Goal: Information Seeking & Learning: Compare options

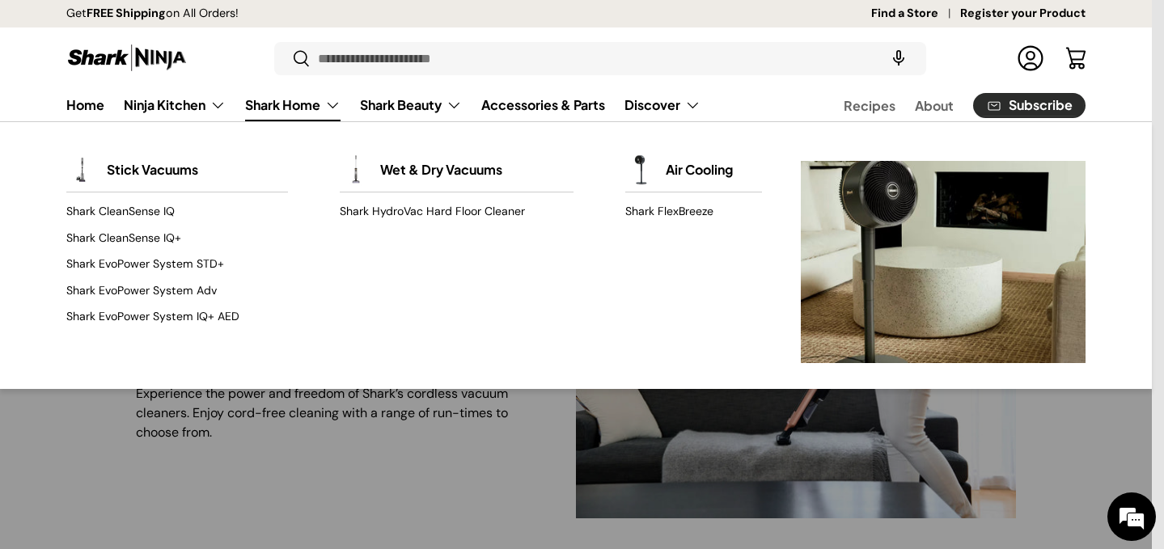
click at [281, 113] on link "Shark Home" at bounding box center [292, 105] width 95 height 32
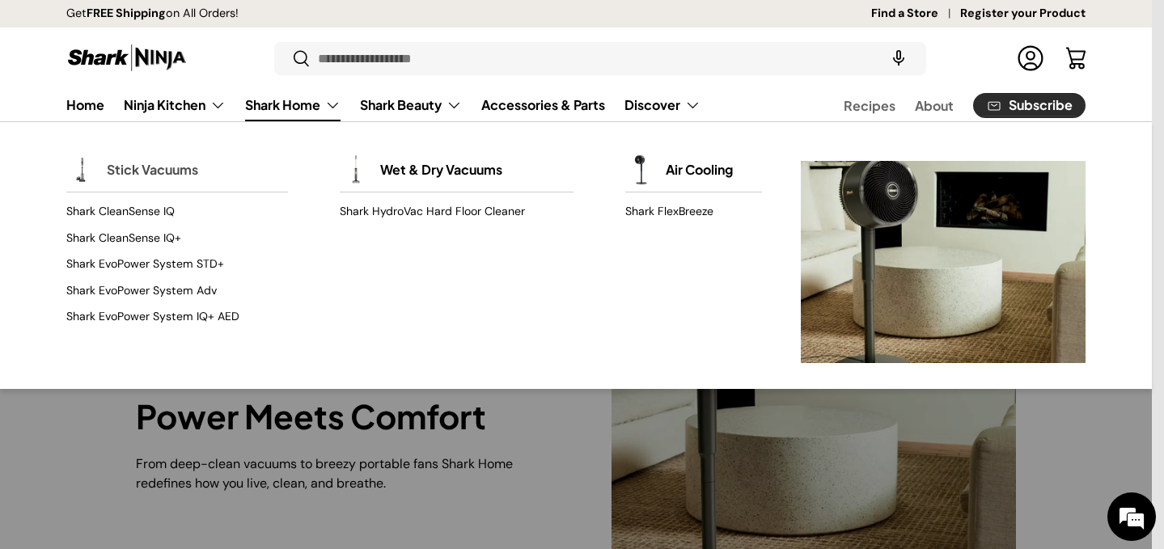
click at [146, 171] on link "Stick Vacuums" at bounding box center [152, 170] width 91 height 36
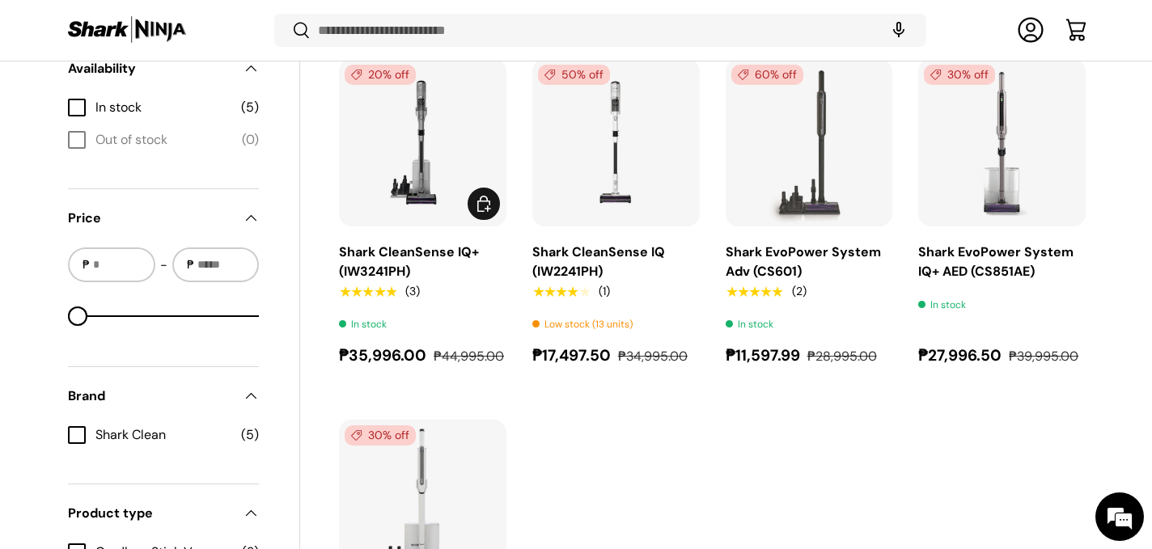
scroll to position [630, 0]
click at [0, 0] on img "Shark CleanSense IQ+ (IW3241PH)" at bounding box center [0, 0] width 0 height 0
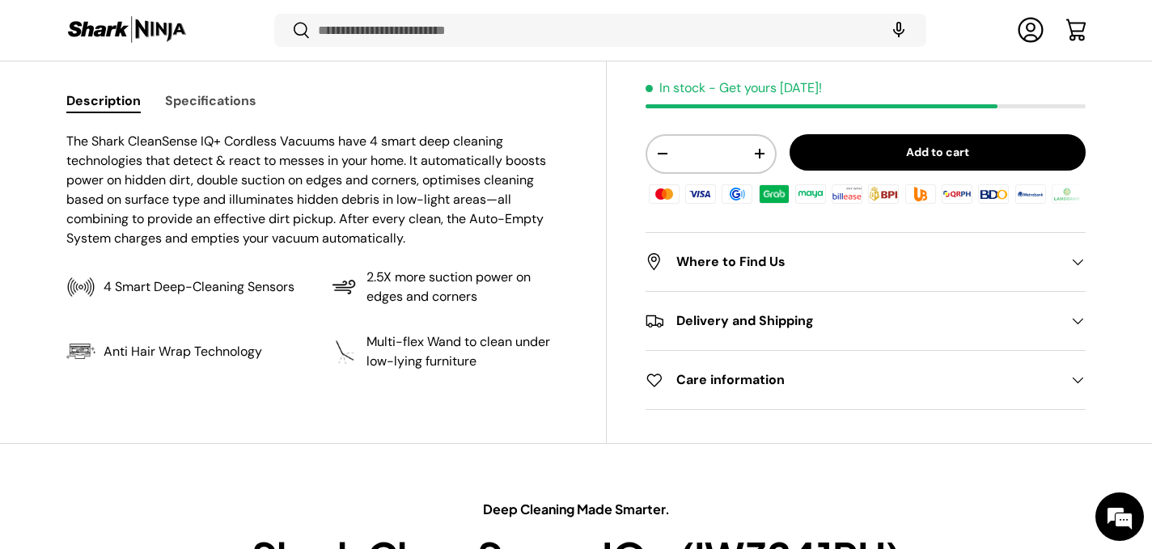
scroll to position [705, 0]
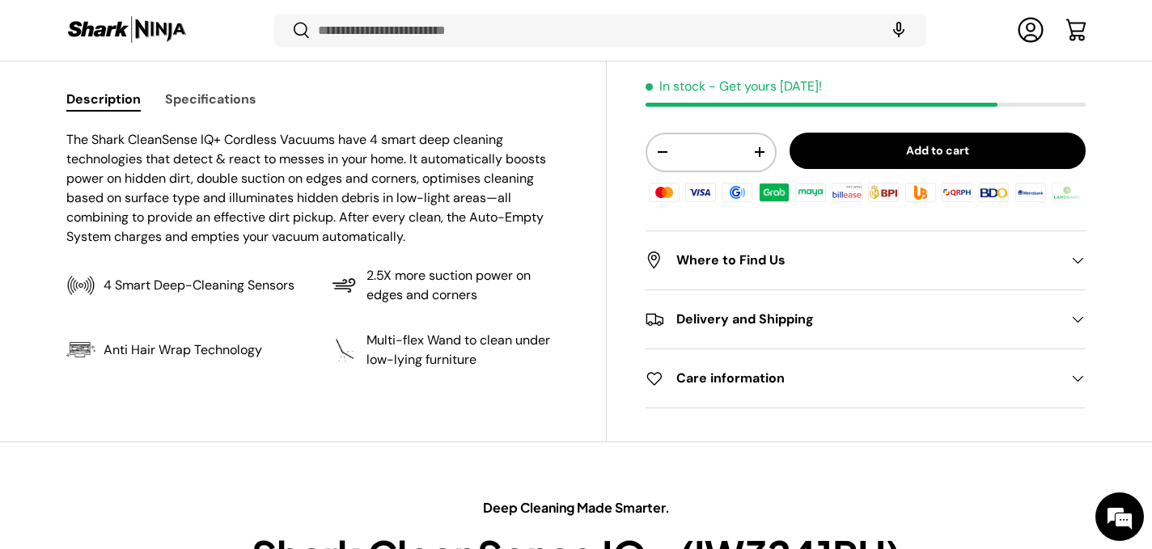
click at [699, 255] on h2 "Where to Find Us" at bounding box center [853, 260] width 414 height 19
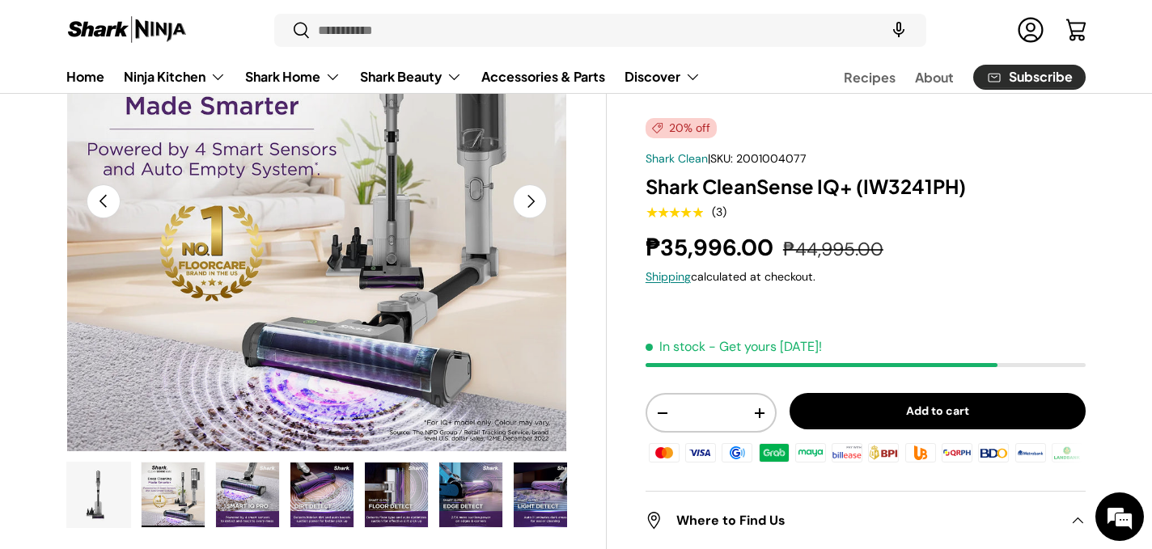
scroll to position [207, 0]
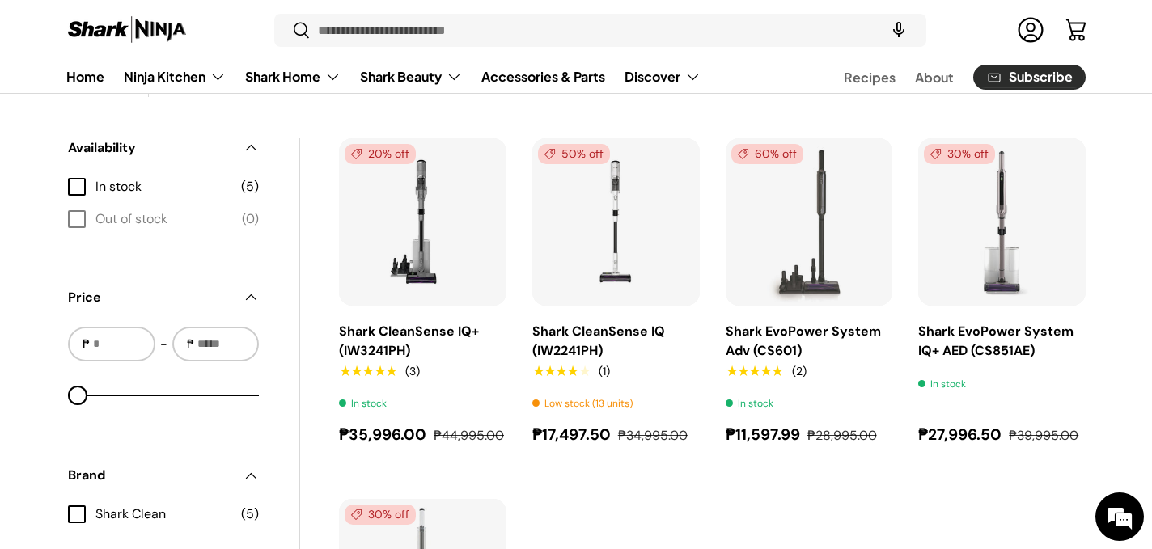
scroll to position [553, 0]
click at [0, 0] on img "Shark CleanSense IQ+ (IW3241PH)" at bounding box center [0, 0] width 0 height 0
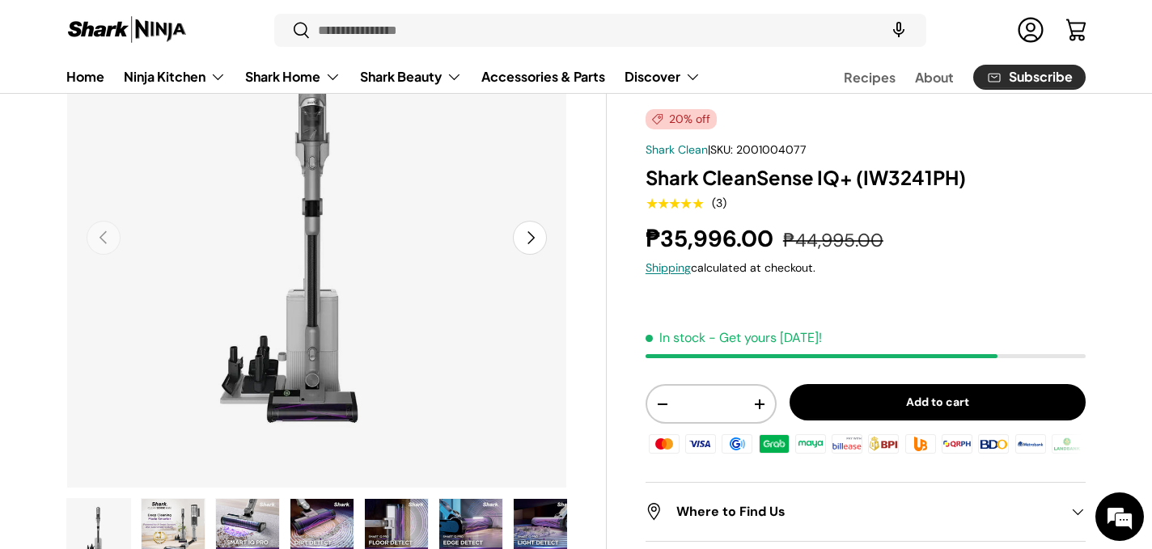
scroll to position [76, 0]
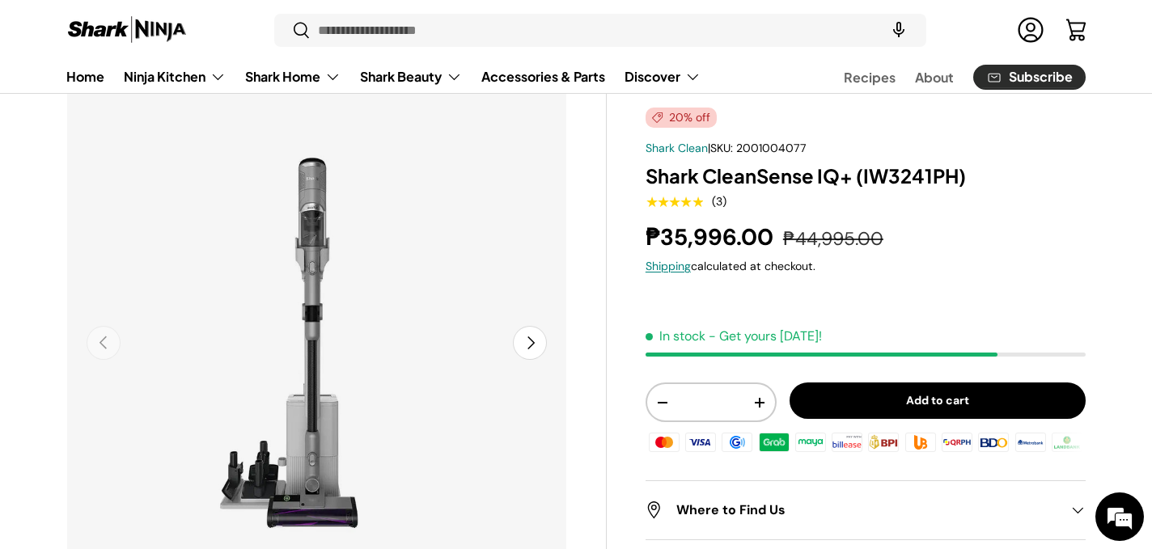
click at [525, 347] on button "Next" at bounding box center [530, 343] width 34 height 34
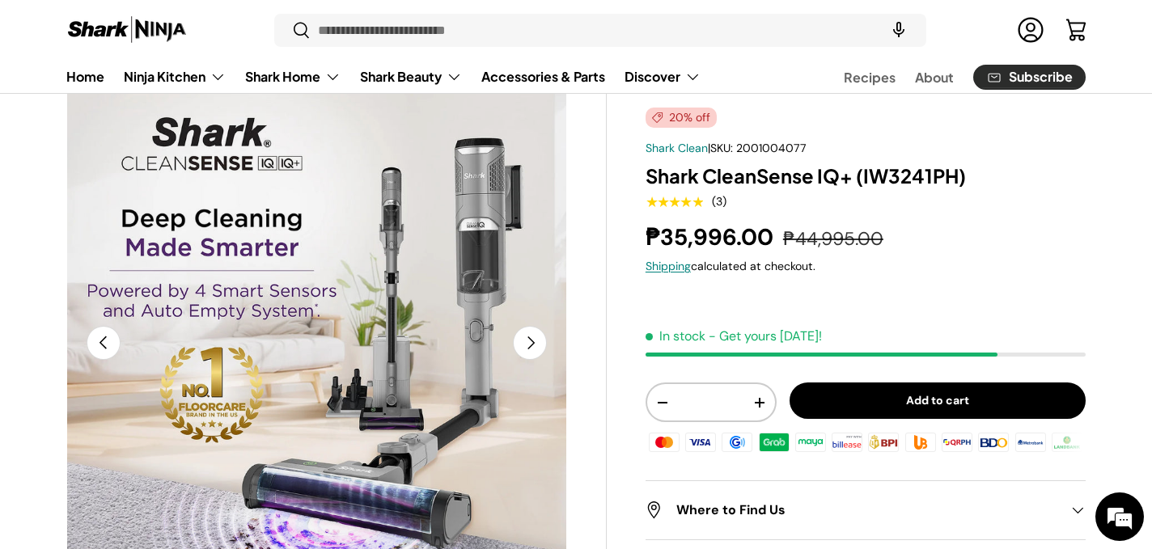
click at [525, 347] on button "Next" at bounding box center [530, 343] width 34 height 34
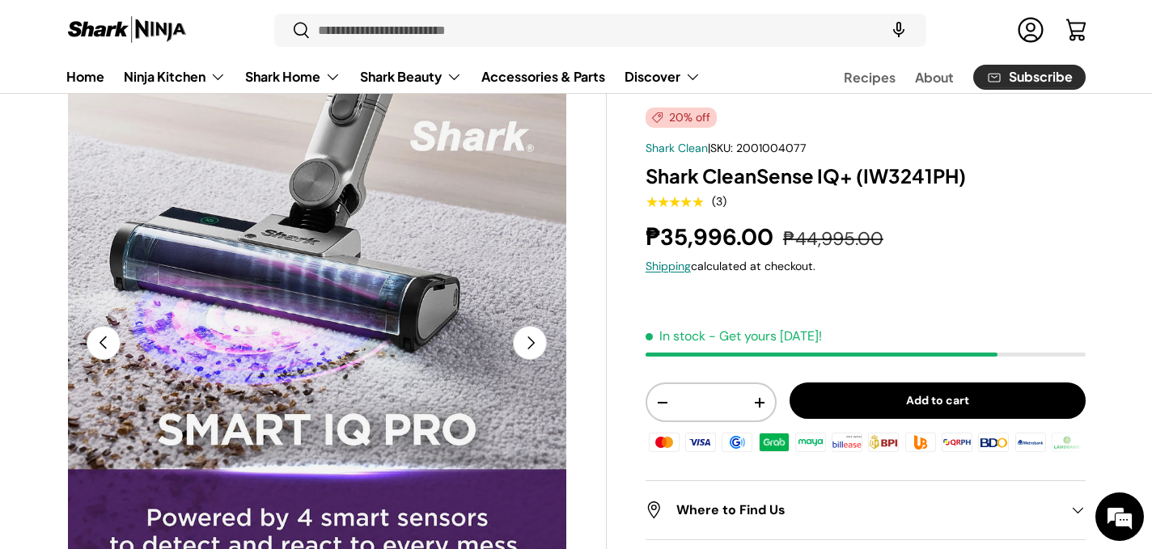
click at [525, 347] on button "Next" at bounding box center [530, 343] width 34 height 34
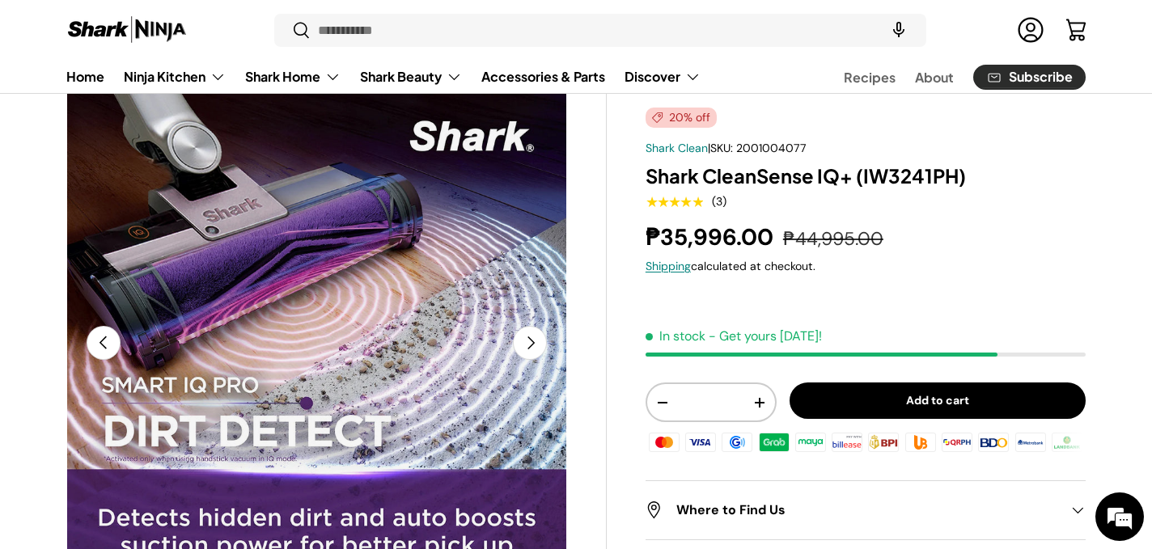
click at [525, 347] on button "Next" at bounding box center [530, 343] width 34 height 34
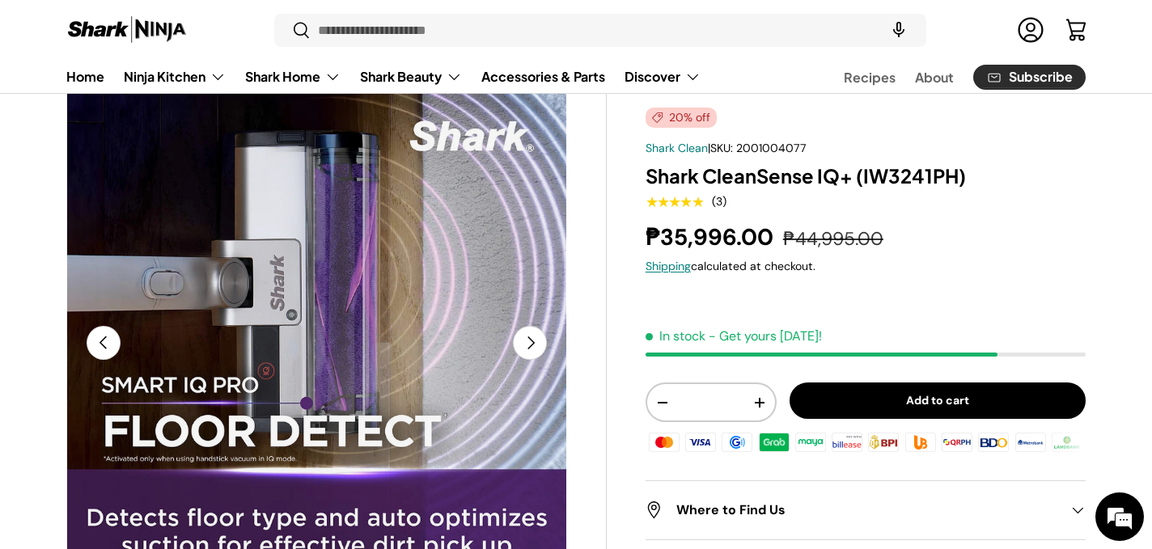
click at [525, 347] on button "Next" at bounding box center [530, 343] width 34 height 34
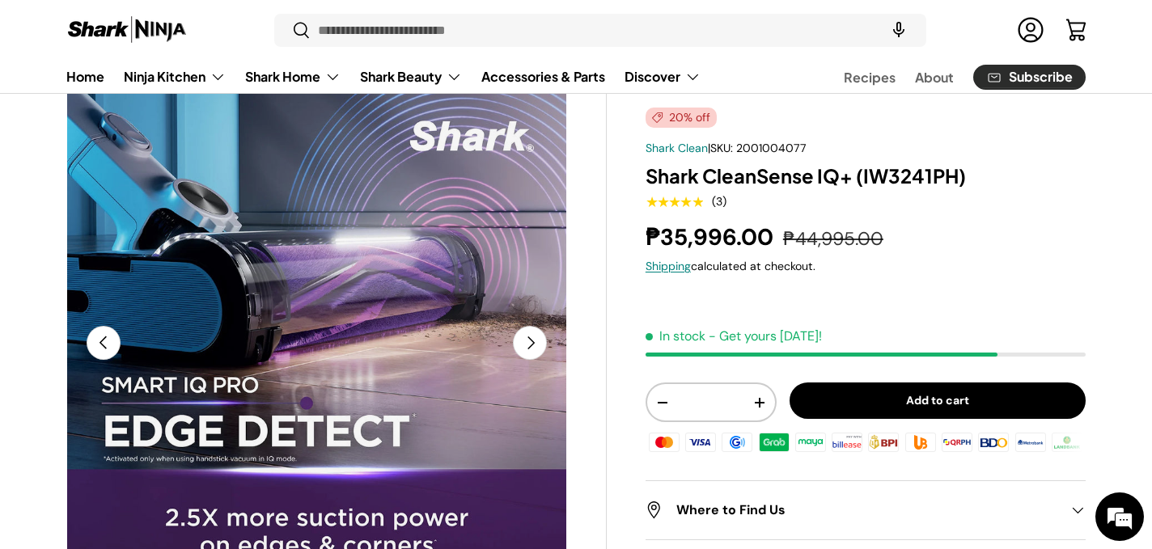
scroll to position [0, 0]
click at [525, 347] on button "Next" at bounding box center [530, 343] width 34 height 34
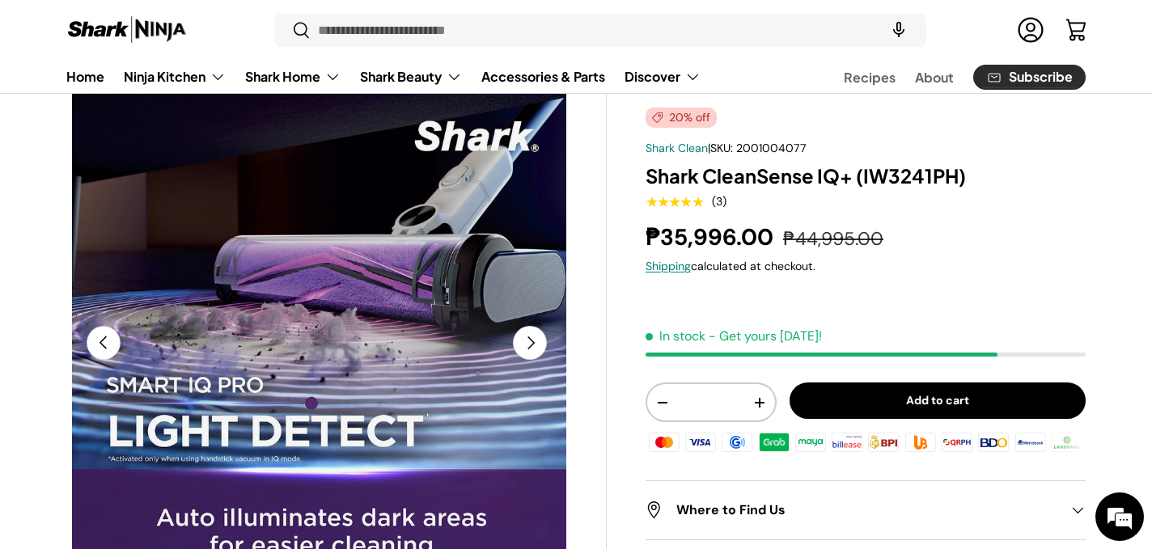
scroll to position [0, 383]
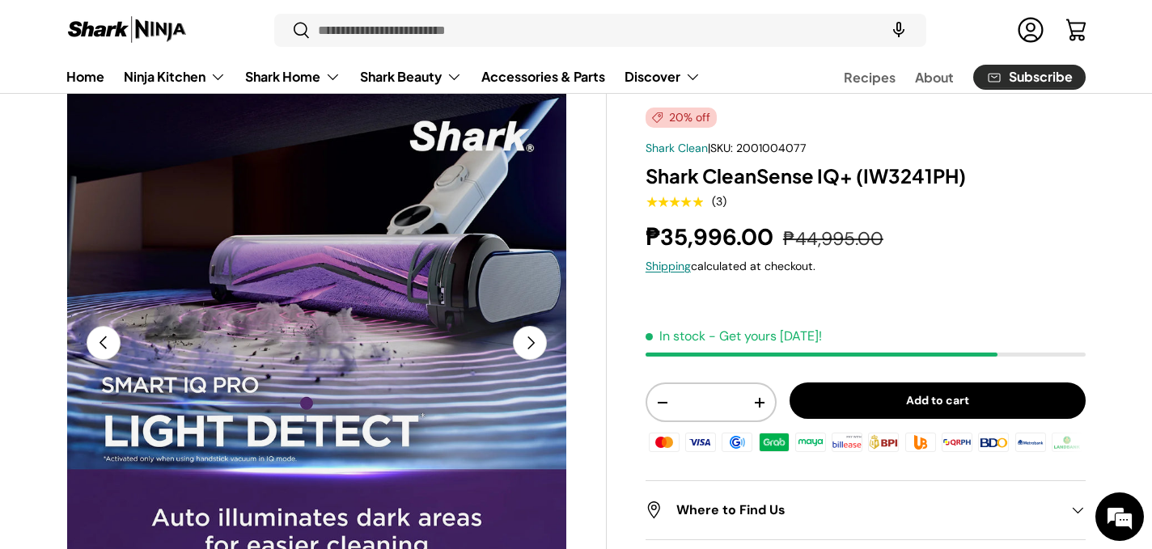
click at [525, 347] on button "Next" at bounding box center [530, 343] width 34 height 34
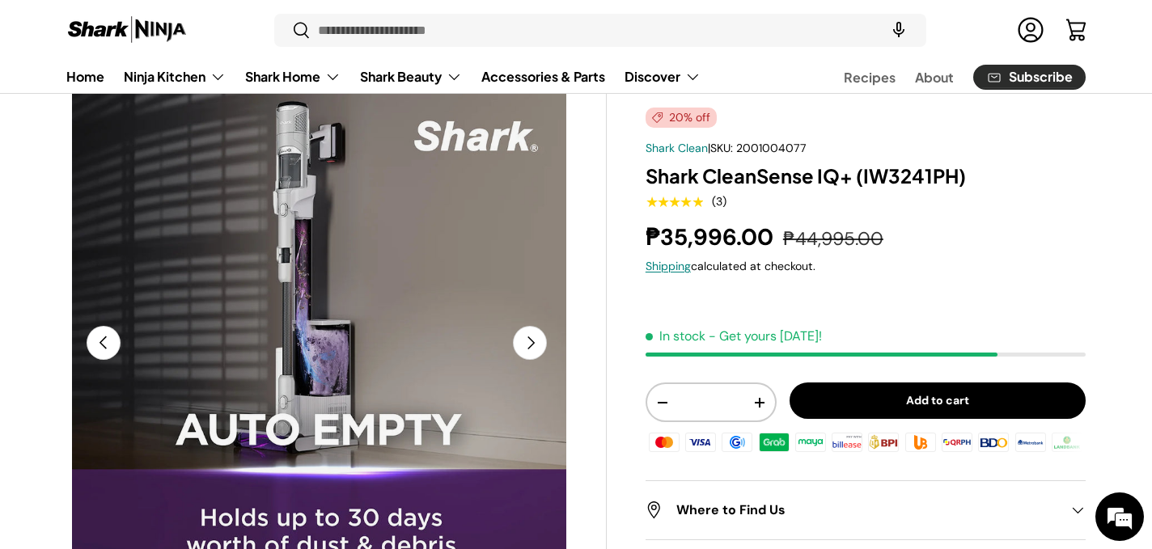
scroll to position [0, 3561]
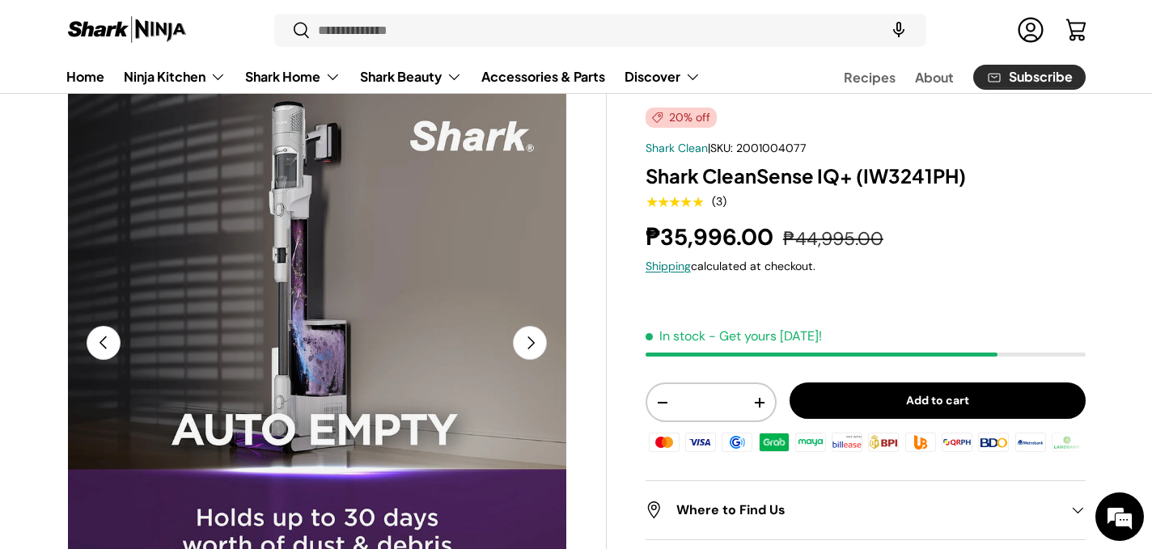
click at [525, 347] on button "Next" at bounding box center [530, 343] width 34 height 34
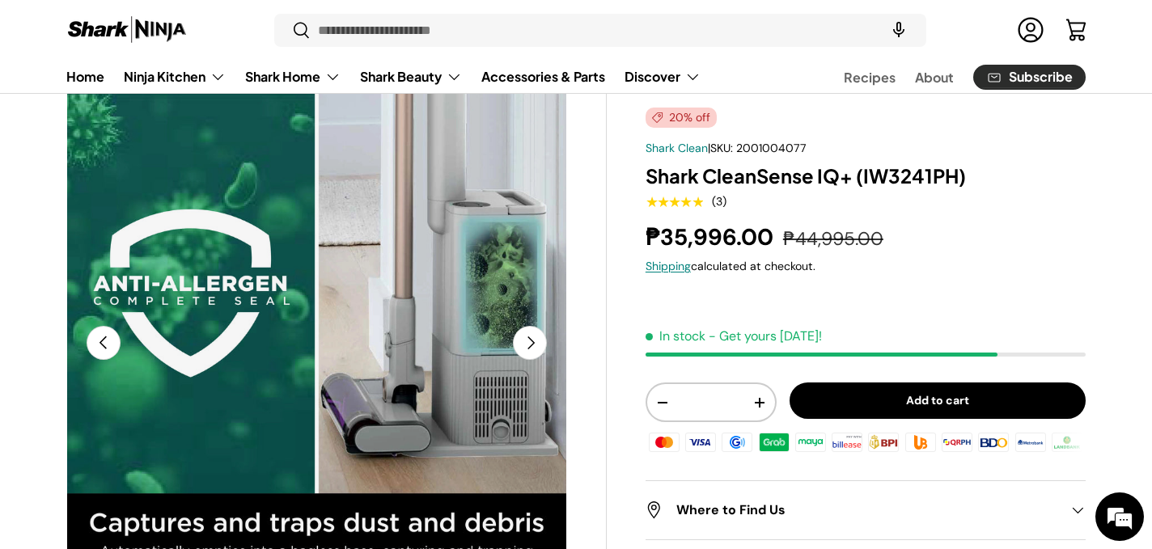
click at [525, 347] on button "Next" at bounding box center [530, 343] width 34 height 34
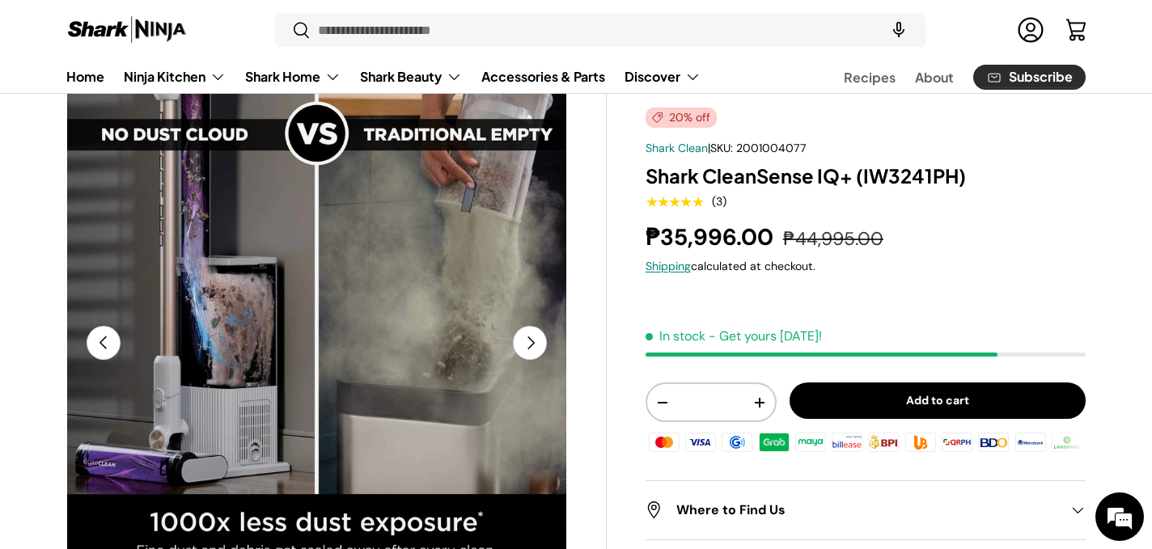
click at [525, 347] on button "Next" at bounding box center [530, 343] width 34 height 34
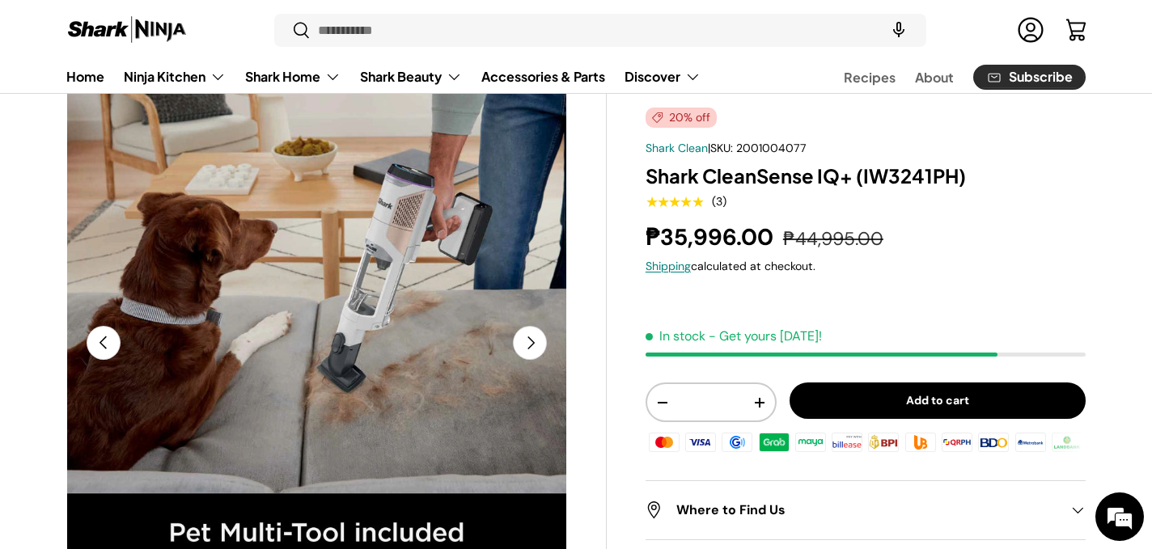
click at [525, 347] on button "Next" at bounding box center [530, 343] width 34 height 34
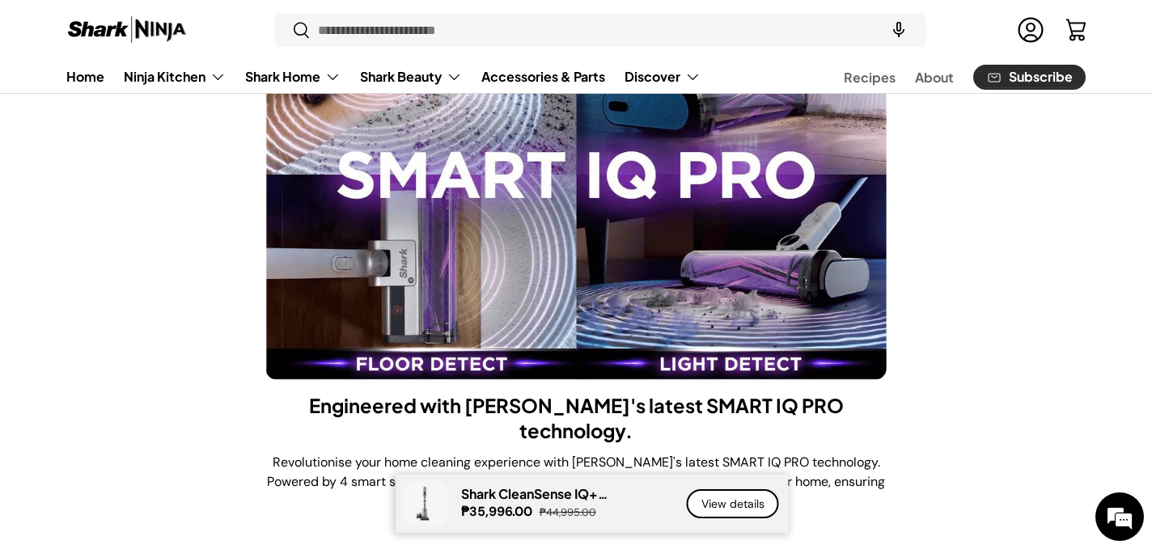
scroll to position [2491, 0]
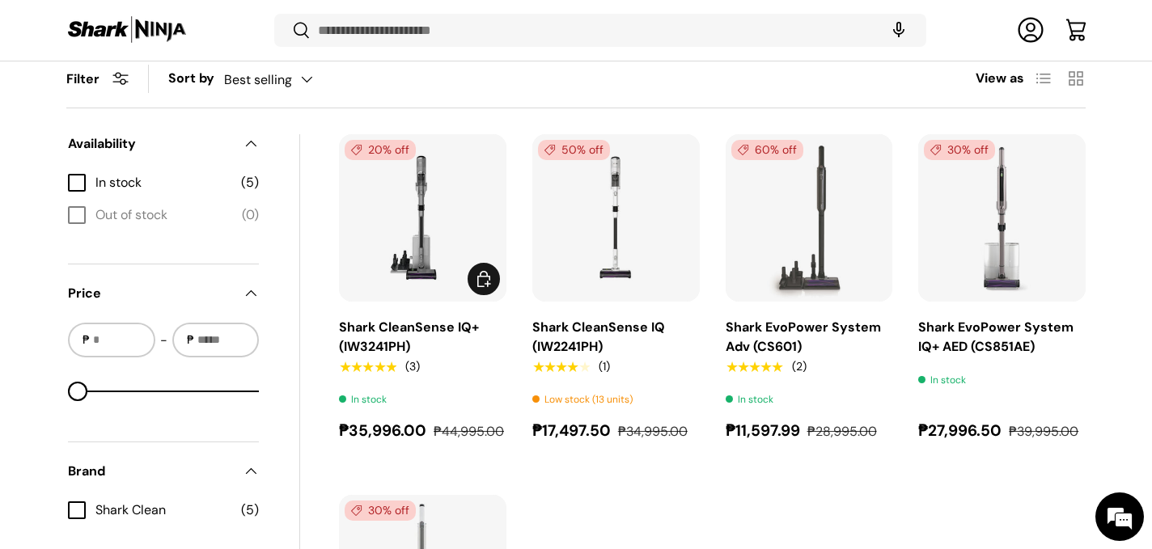
click at [358, 355] on link "Shark CleanSense IQ+ (IW3241PH)" at bounding box center [409, 337] width 140 height 36
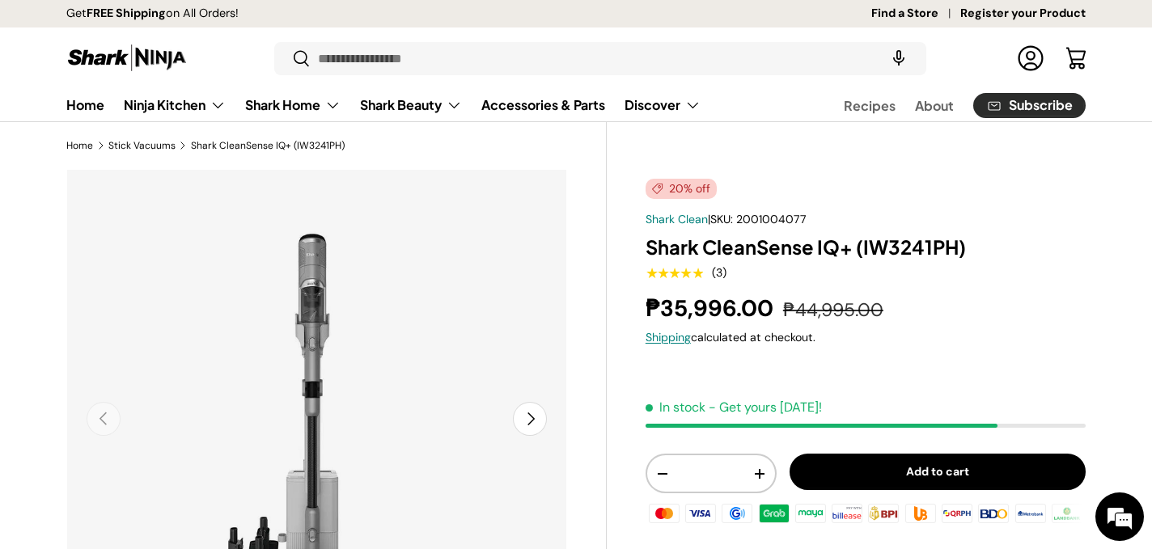
click at [664, 280] on span "★★★★★" at bounding box center [674, 273] width 57 height 16
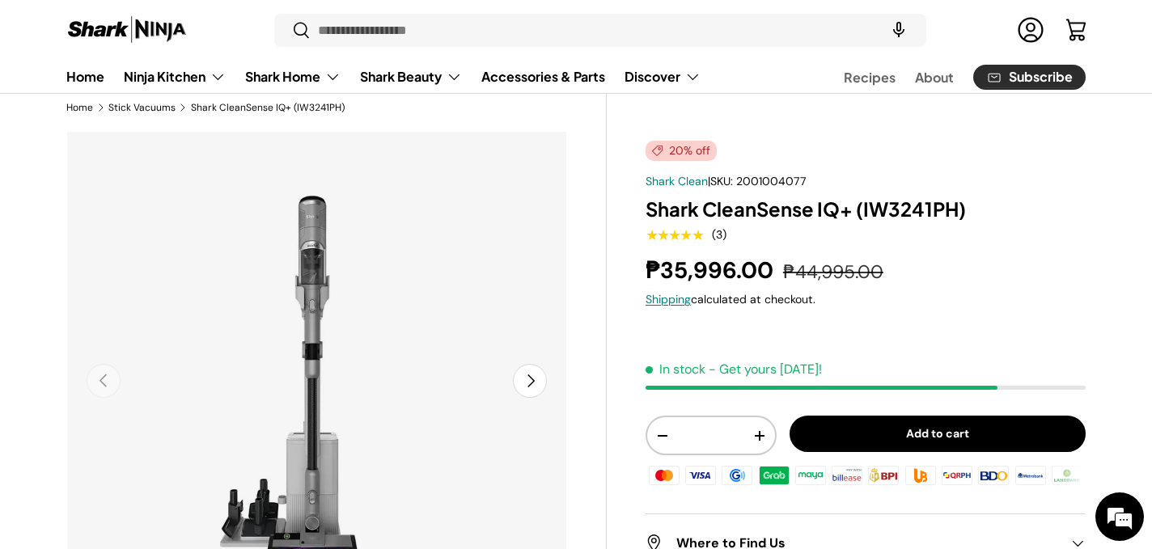
scroll to position [40, 0]
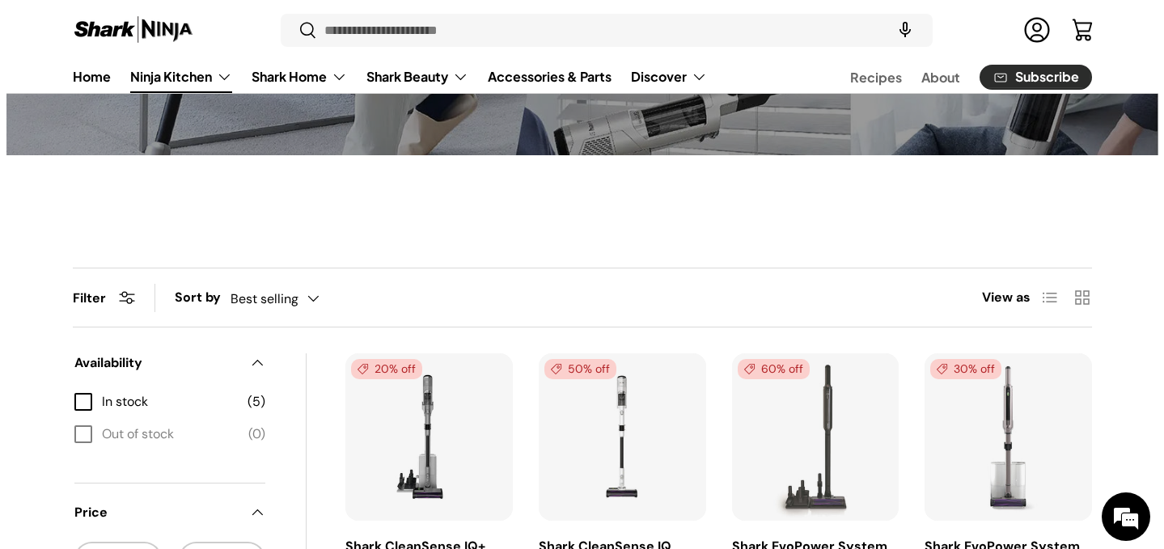
scroll to position [337, 0]
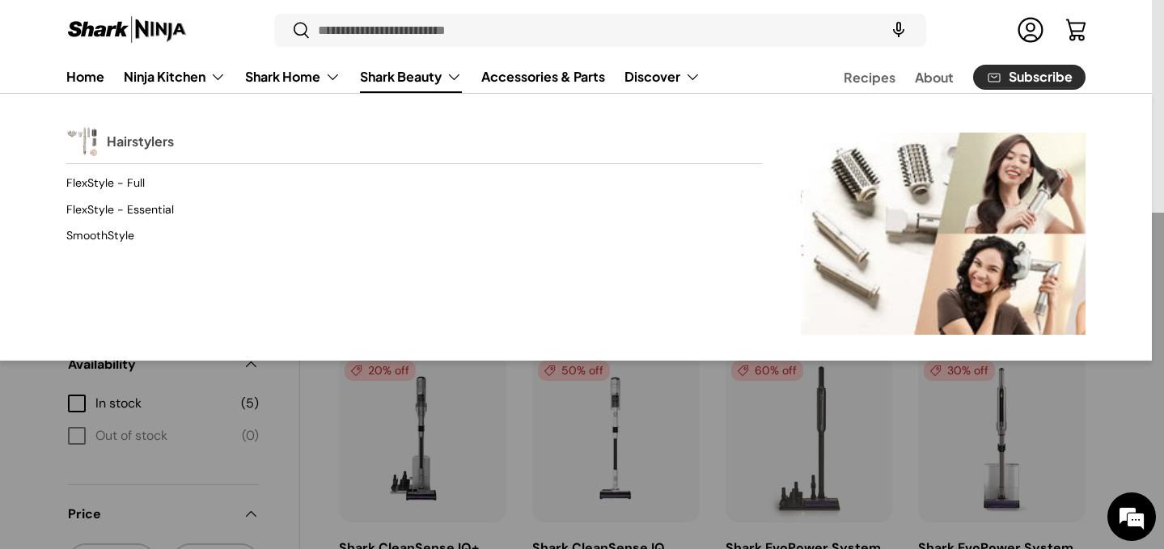
click at [145, 142] on link "Hairstylers" at bounding box center [140, 142] width 67 height 36
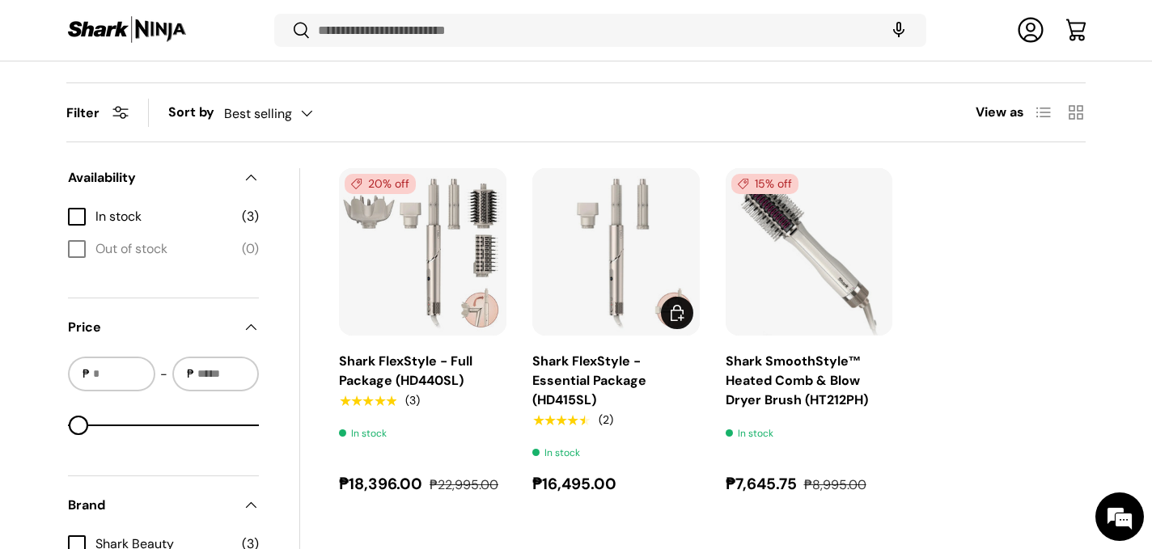
scroll to position [519, 0]
click at [0, 0] on img "Shark FlexStyle - Full Package (HD440SL)" at bounding box center [0, 0] width 0 height 0
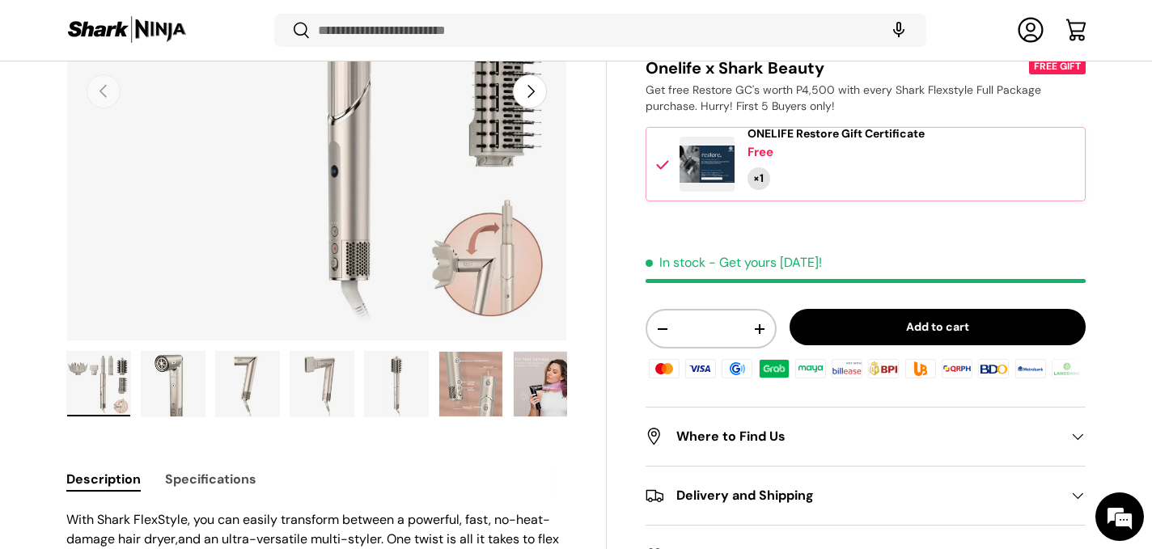
scroll to position [329, 0]
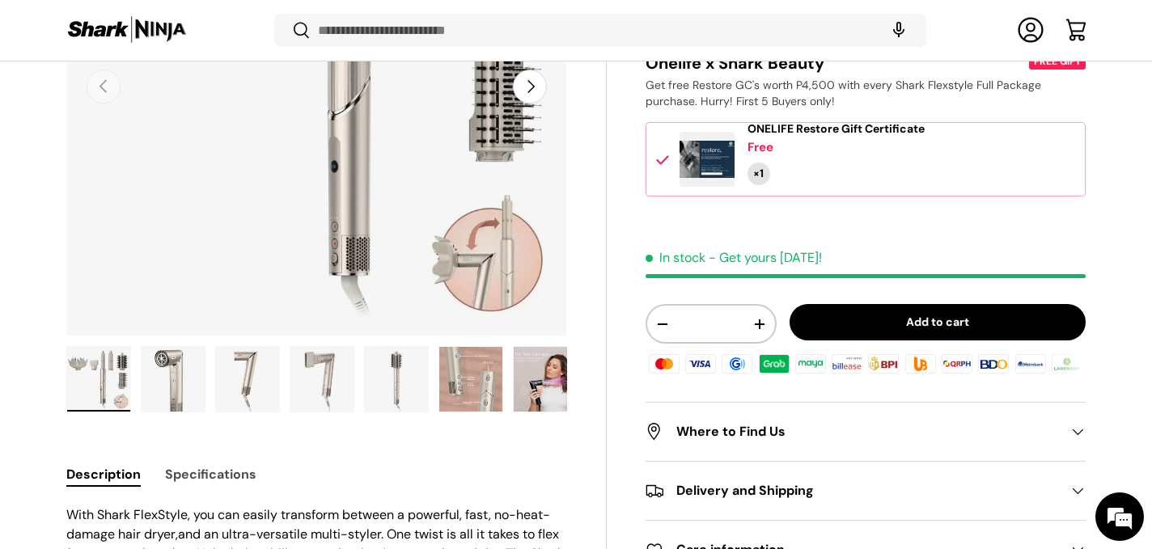
click at [567, 391] on div "Previous Next Loading... Load image 1 in gallery view Load image 2 in gallery v…" at bounding box center [336, 144] width 541 height 614
click at [537, 366] on img "Gallery Viewer" at bounding box center [545, 379] width 63 height 65
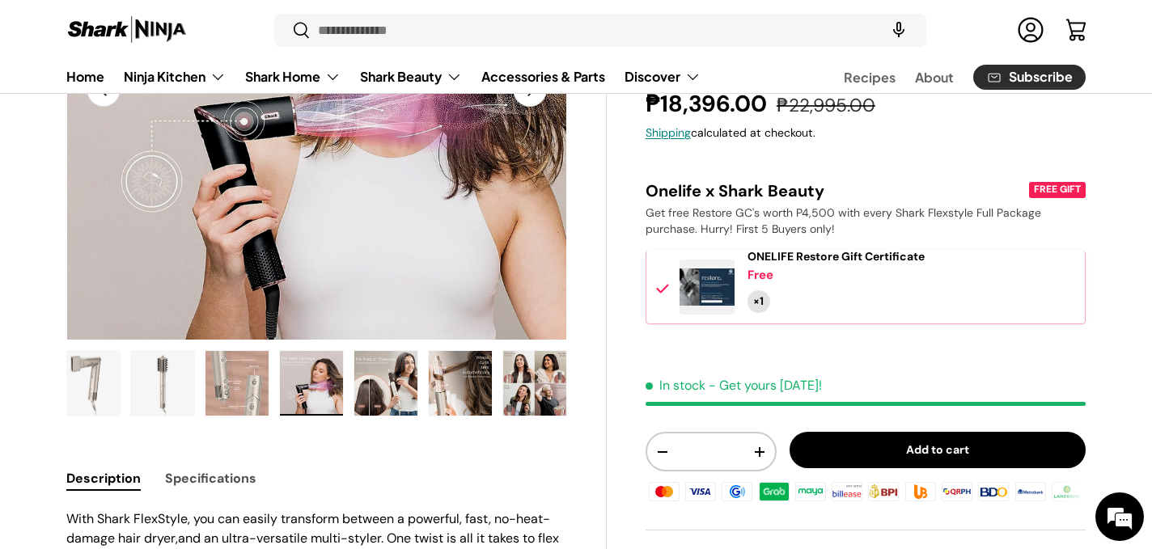
scroll to position [159, 0]
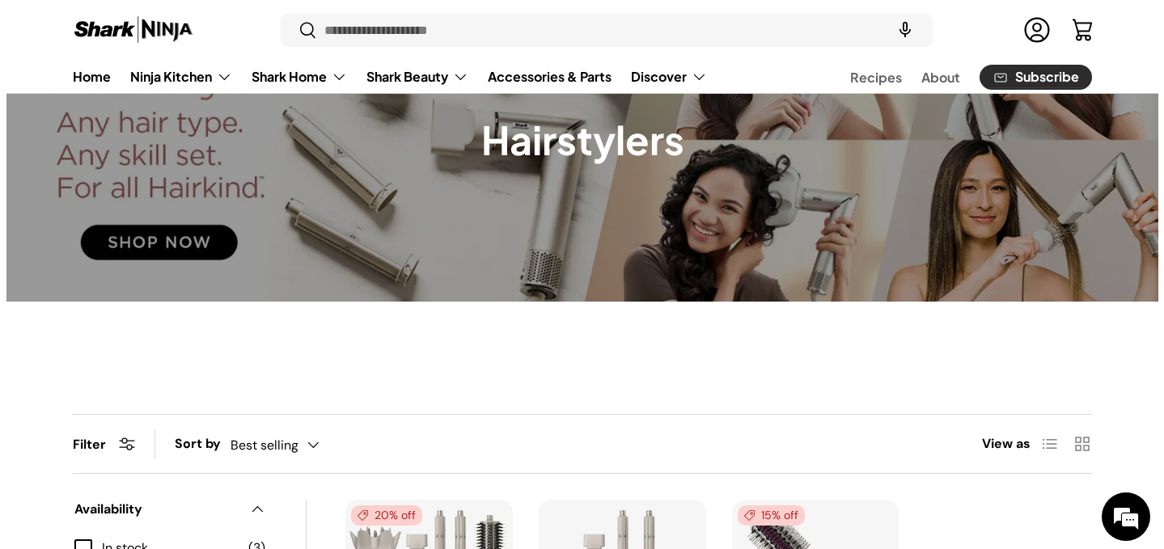
scroll to position [190, 0]
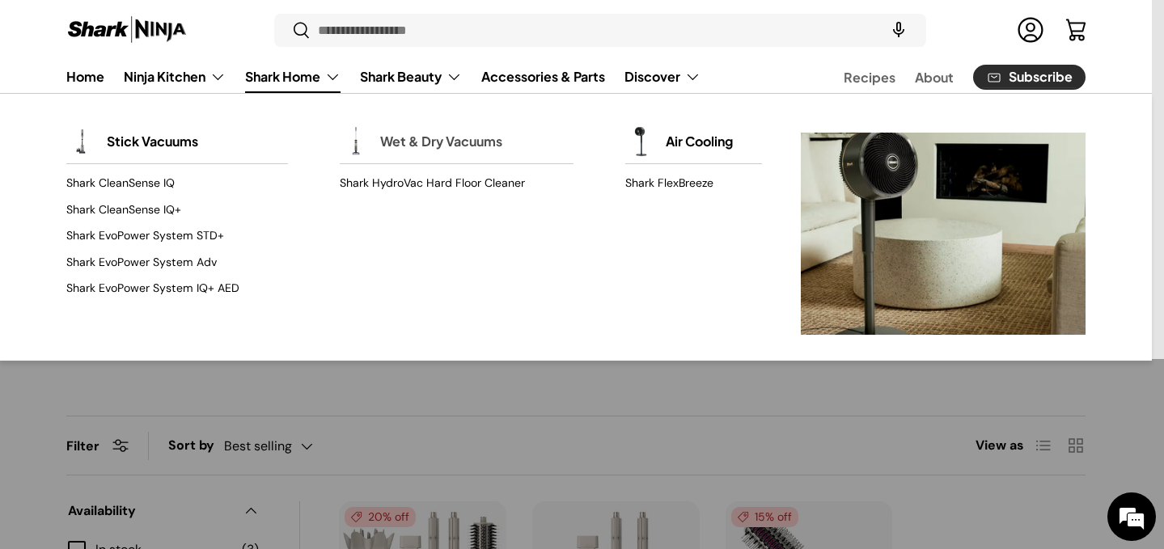
click at [410, 129] on link "Wet & Dry Vacuums" at bounding box center [441, 142] width 122 height 36
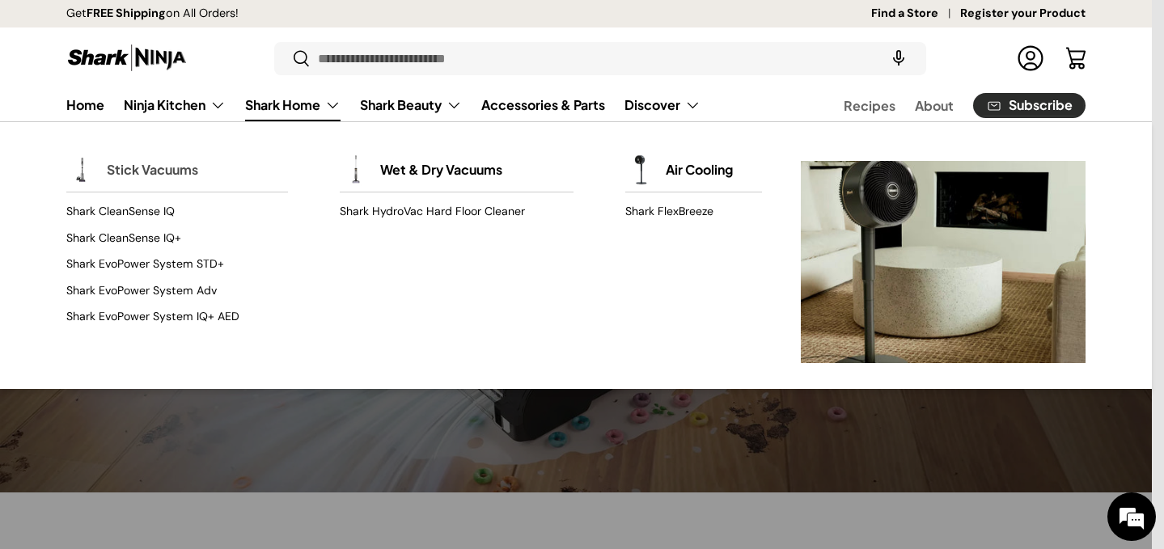
click at [164, 169] on link "Stick Vacuums" at bounding box center [152, 170] width 91 height 36
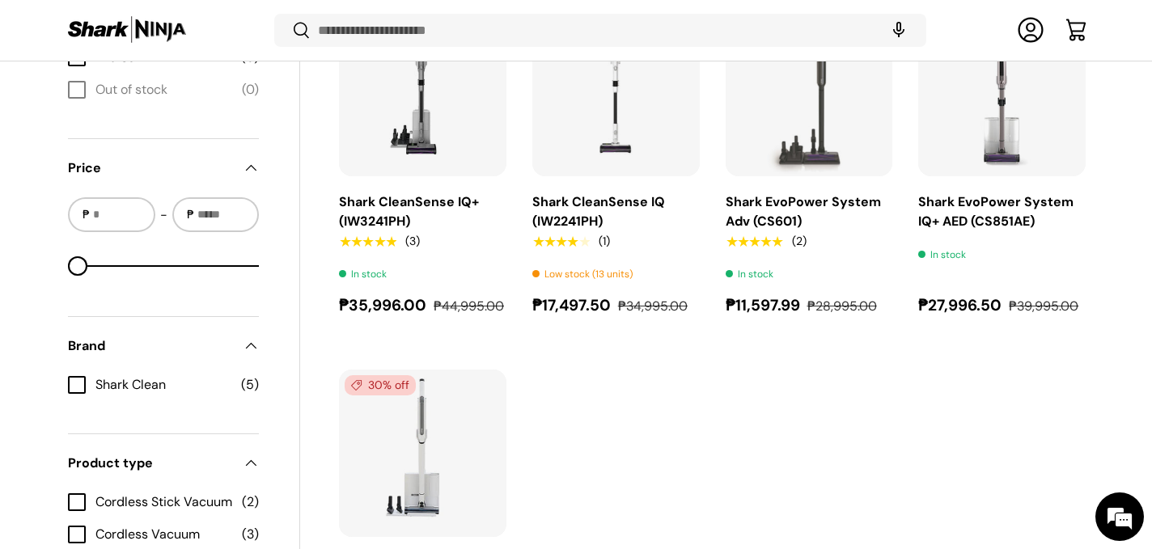
scroll to position [683, 0]
